Goal: Navigation & Orientation: Find specific page/section

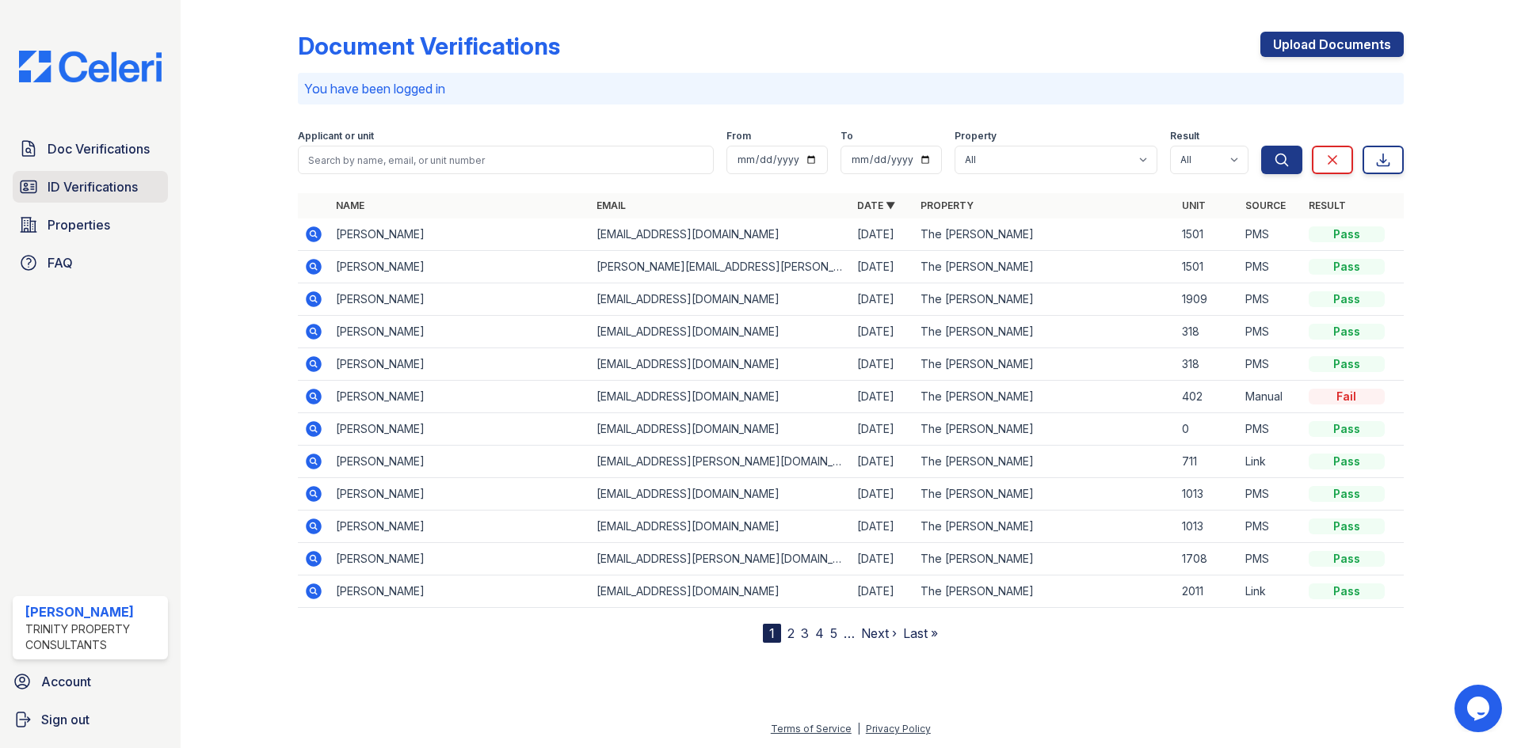
click at [101, 192] on span "ID Verifications" at bounding box center [93, 186] width 90 height 19
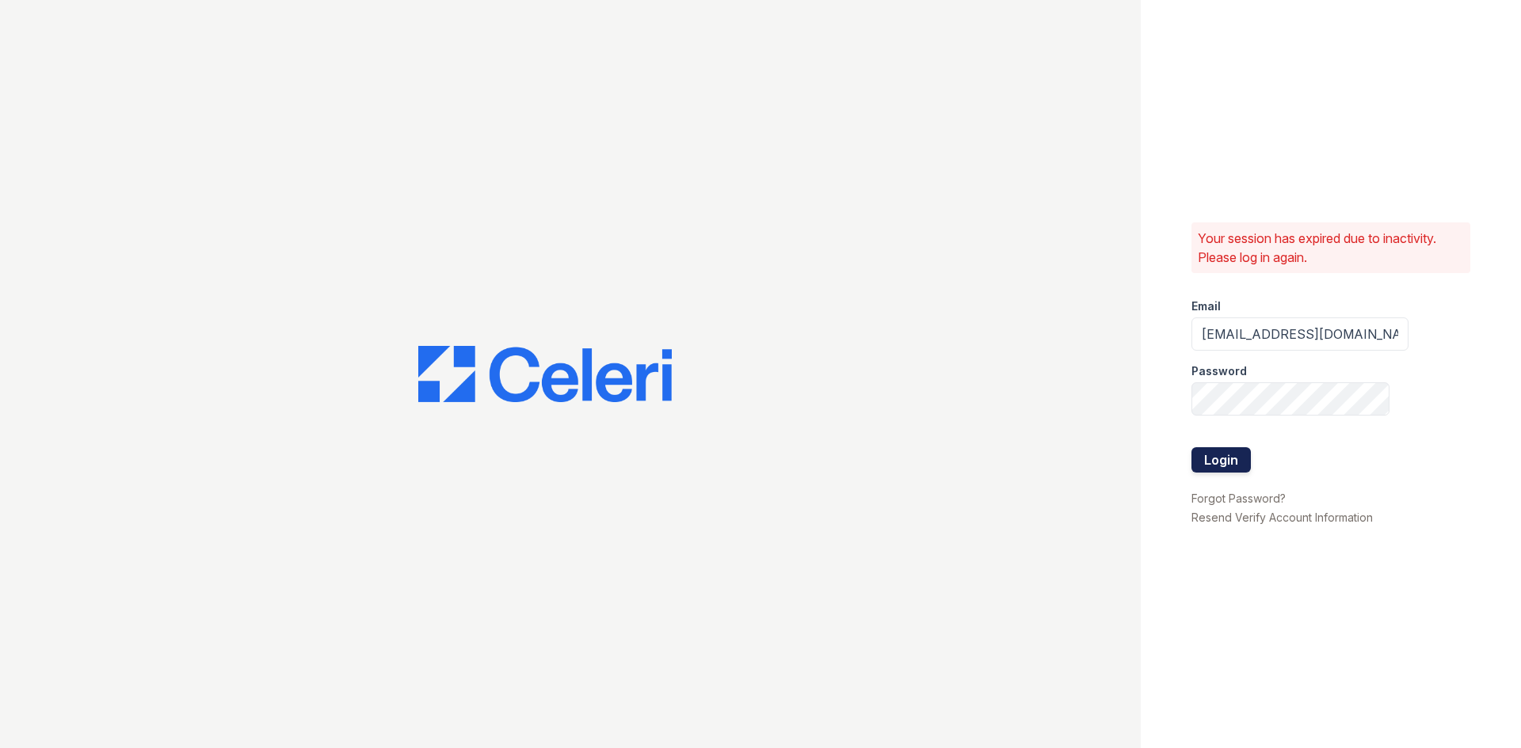
click at [1213, 465] on button "Login" at bounding box center [1220, 459] width 59 height 25
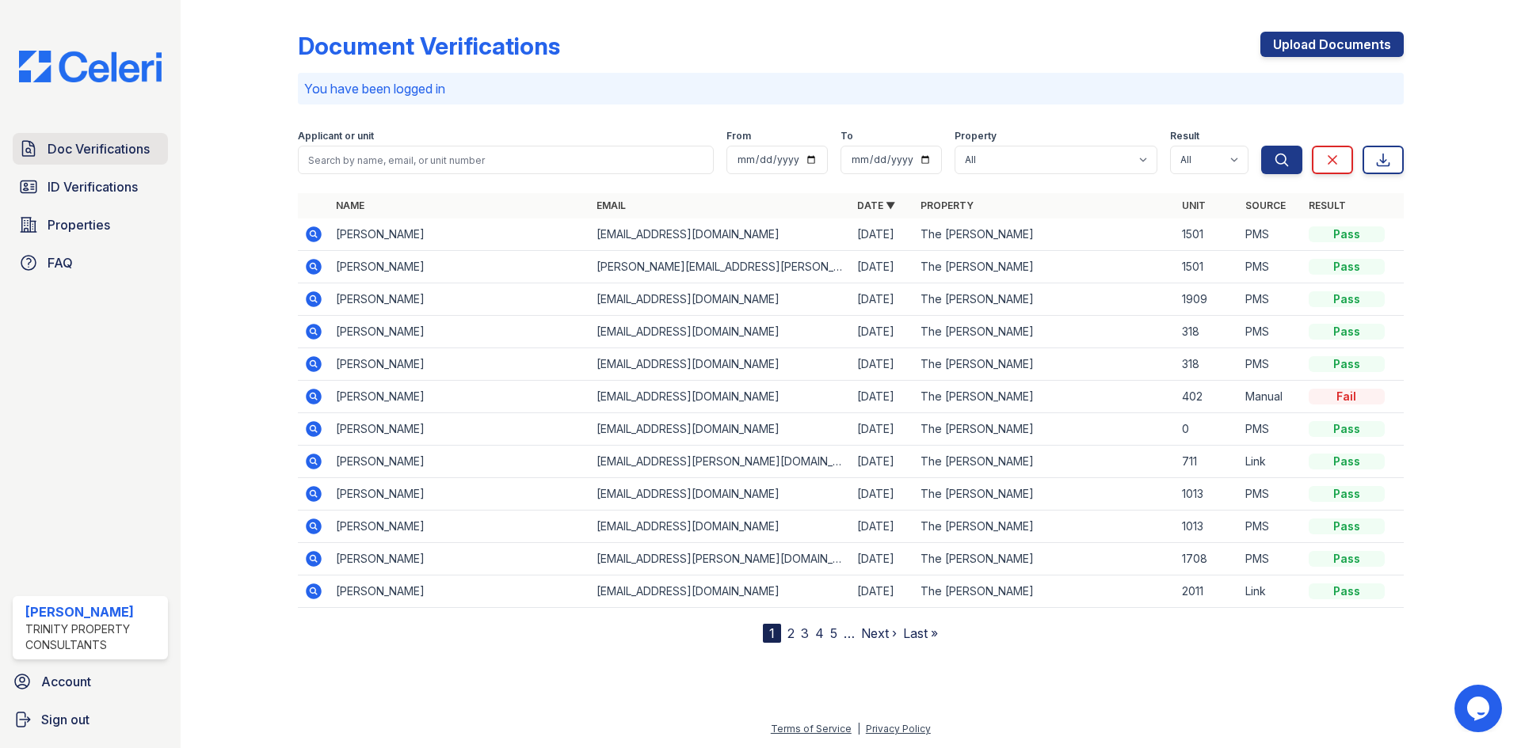
click at [116, 150] on span "Doc Verifications" at bounding box center [99, 148] width 102 height 19
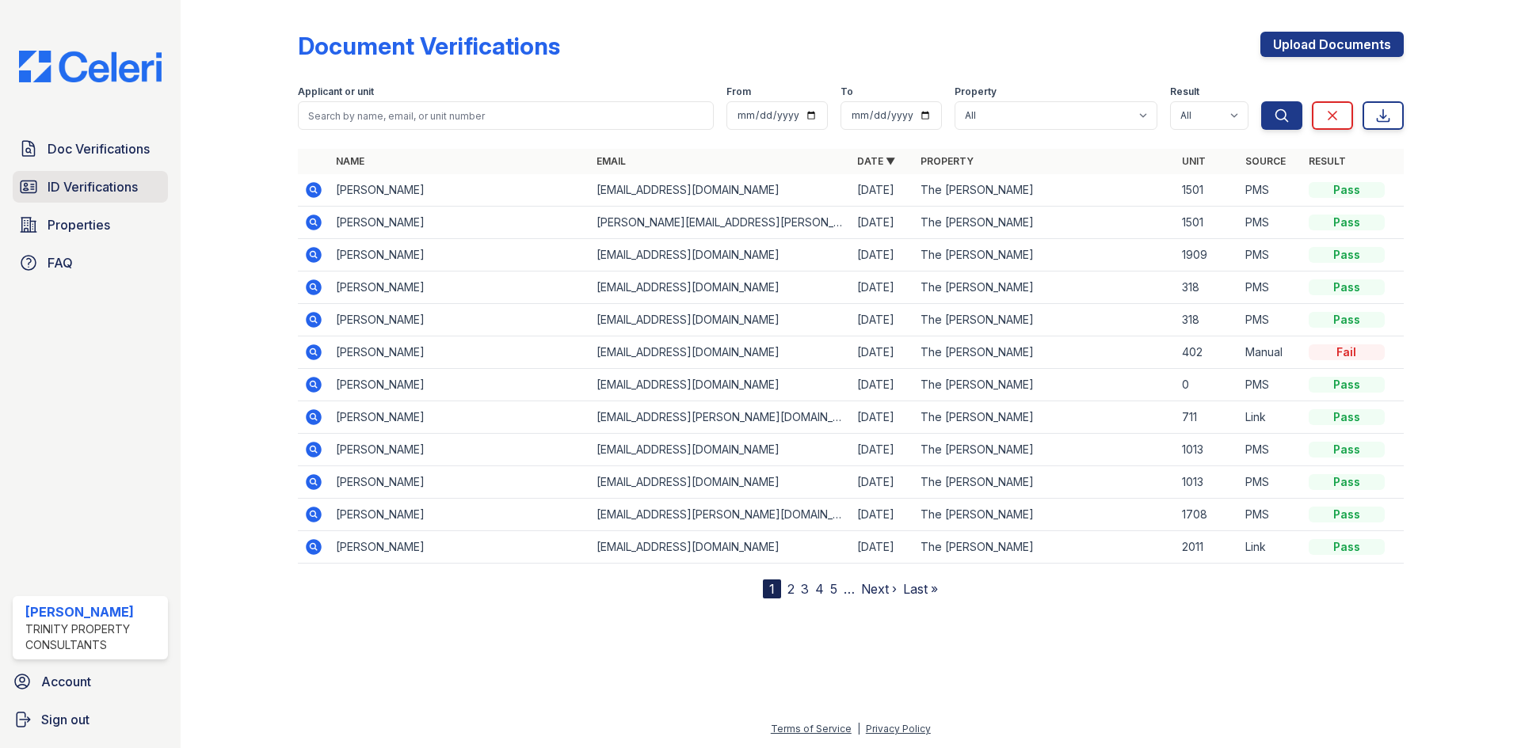
click at [65, 184] on span "ID Verifications" at bounding box center [93, 186] width 90 height 19
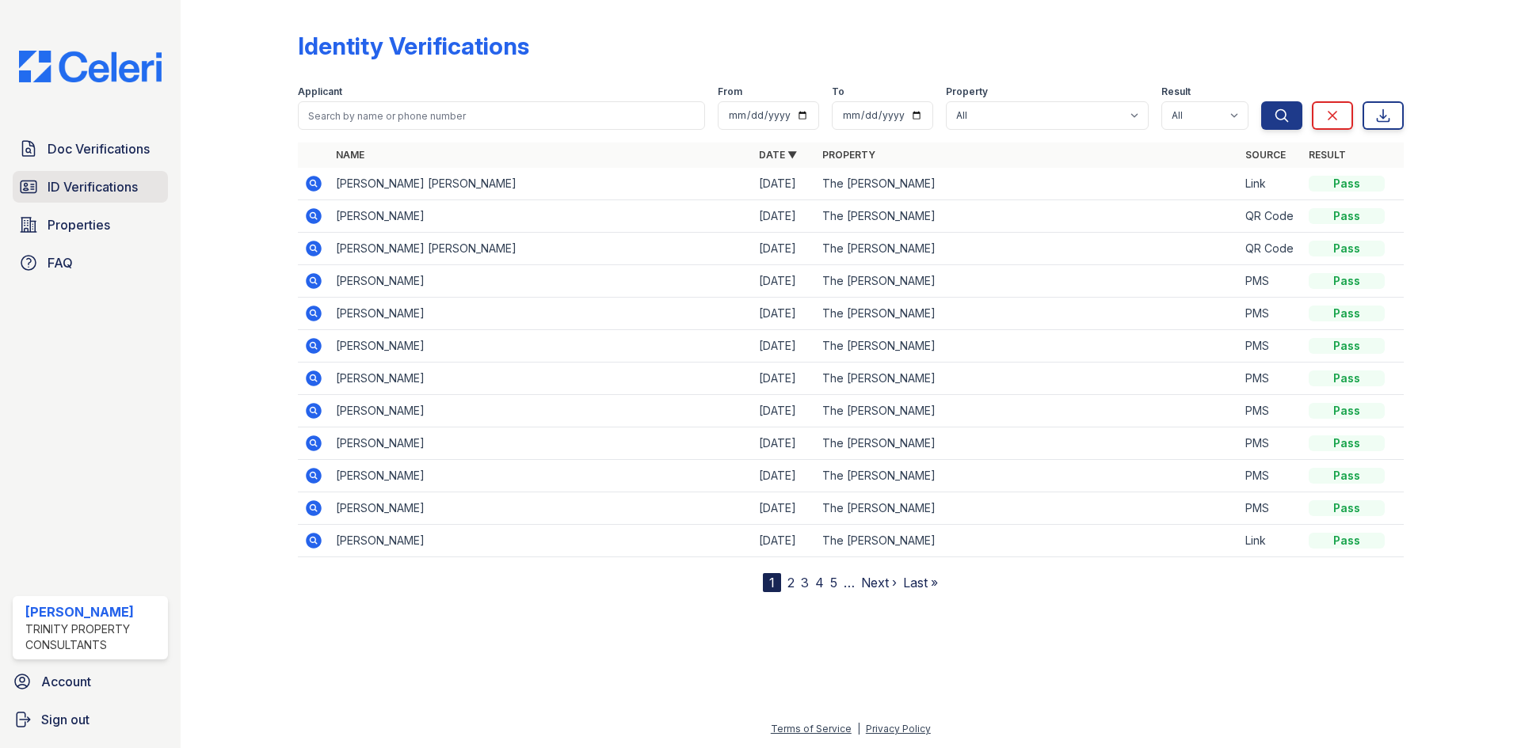
click at [59, 187] on span "ID Verifications" at bounding box center [93, 186] width 90 height 19
click at [79, 149] on span "Doc Verifications" at bounding box center [99, 148] width 102 height 19
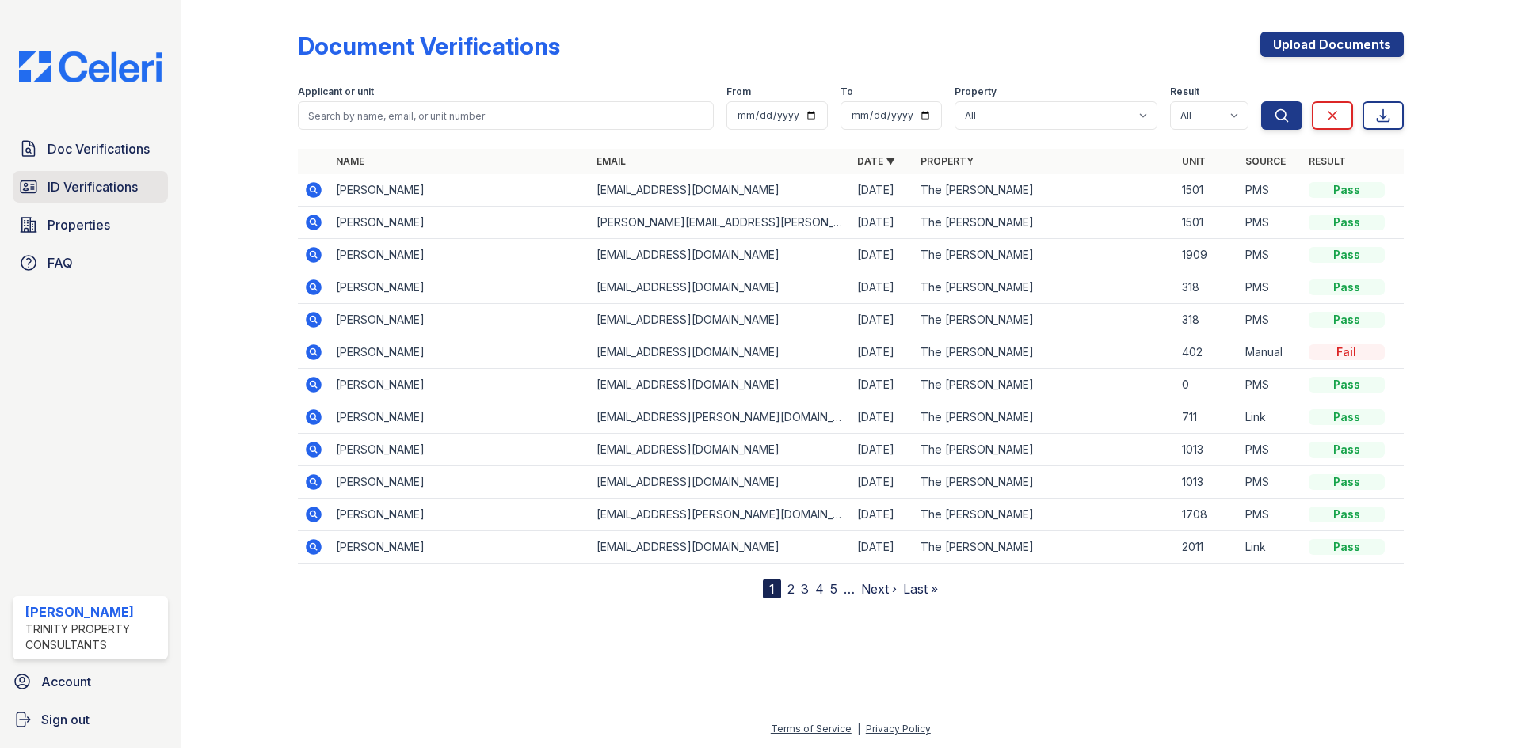
click at [85, 190] on span "ID Verifications" at bounding box center [93, 186] width 90 height 19
